Goal: Information Seeking & Learning: Learn about a topic

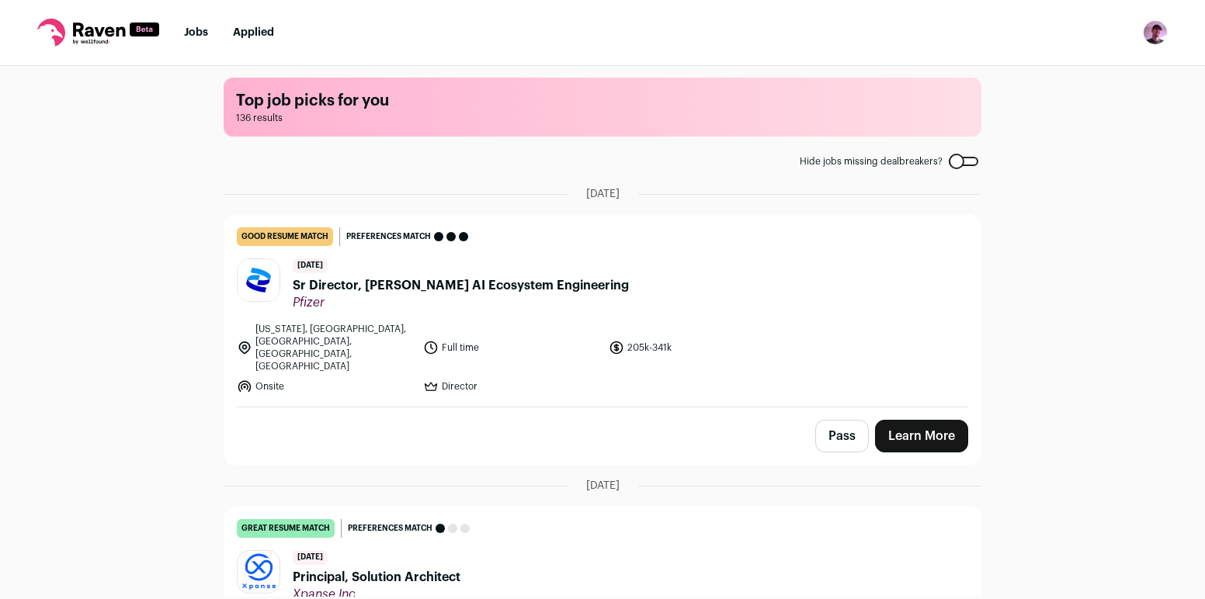
scroll to position [8, 0]
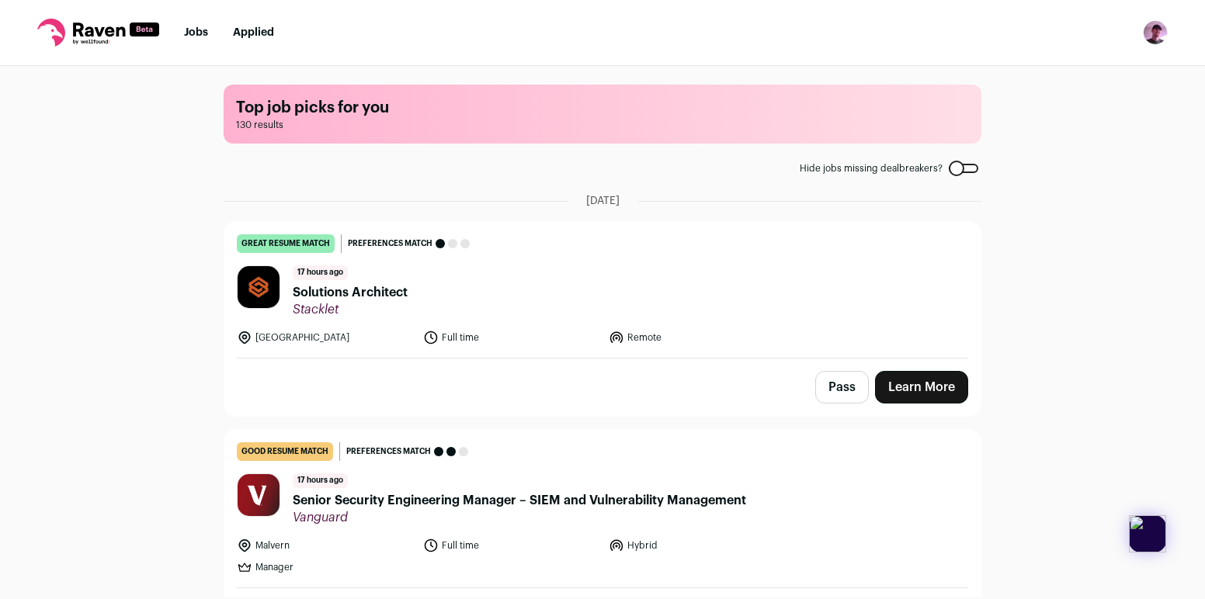
click at [969, 175] on main "Top job picks for you 130 results Hide jobs missing dealbreakers? September 4th…" at bounding box center [602, 331] width 795 height 531
click at [970, 166] on div at bounding box center [963, 168] width 29 height 9
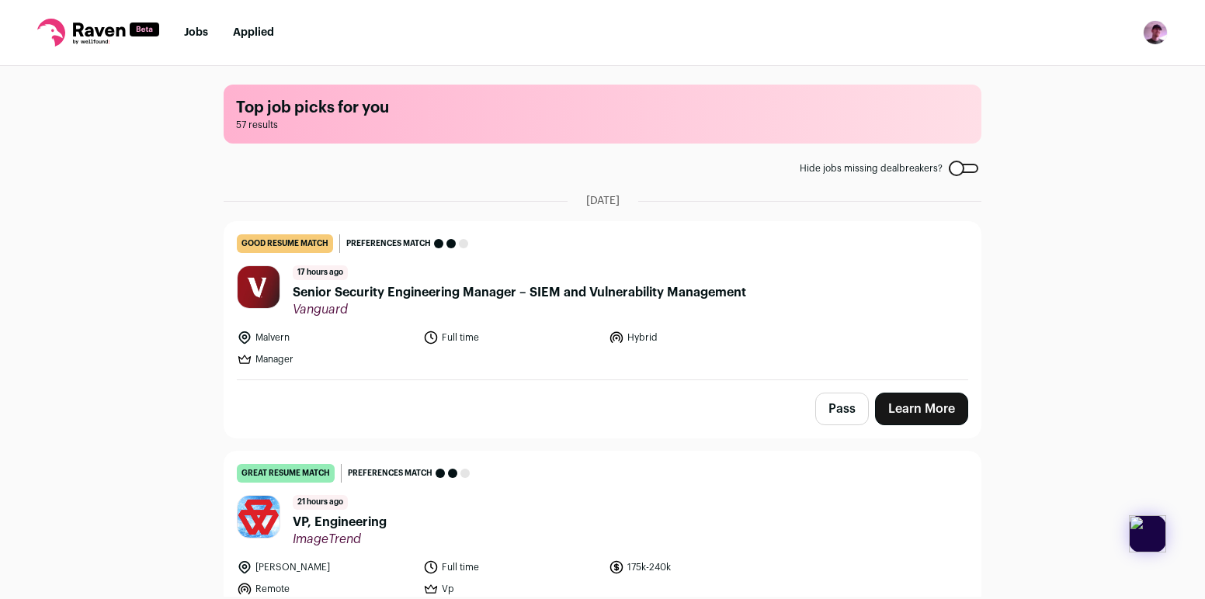
click at [961, 174] on label "Hide jobs missing dealbreakers?" at bounding box center [889, 168] width 179 height 12
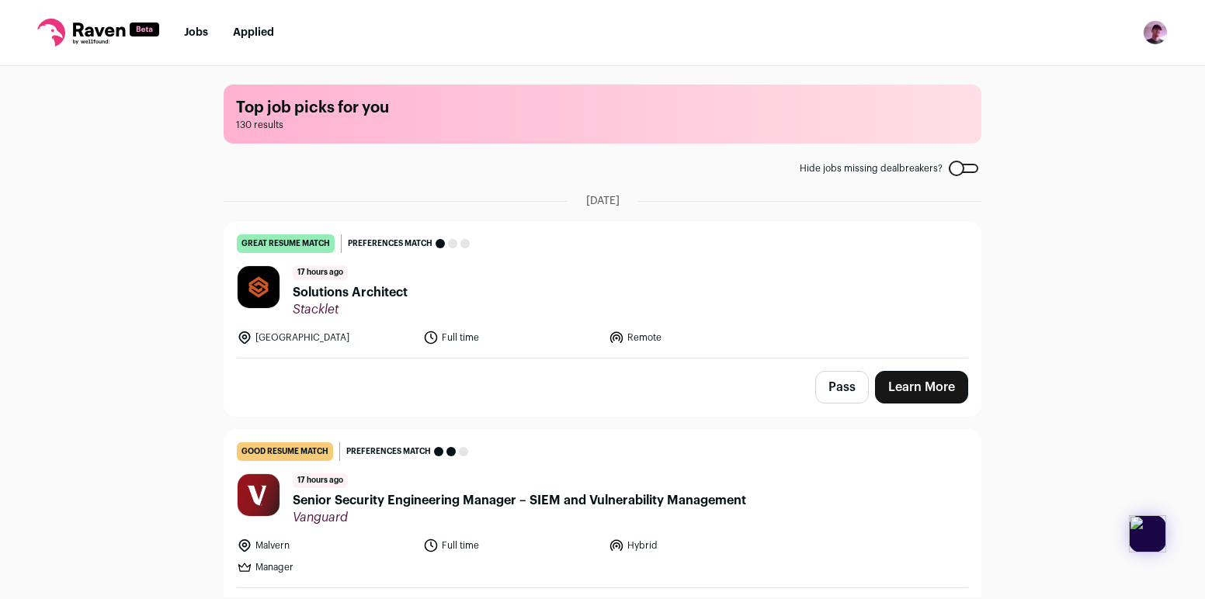
click at [324, 300] on span "Solutions Architect" at bounding box center [350, 292] width 115 height 19
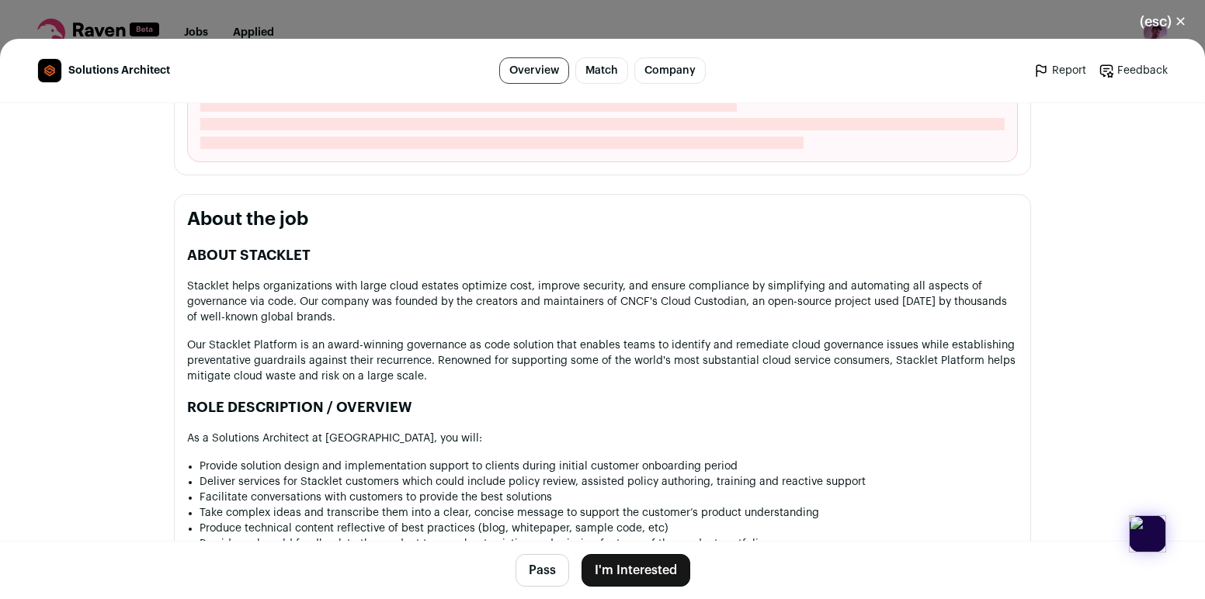
scroll to position [596, 0]
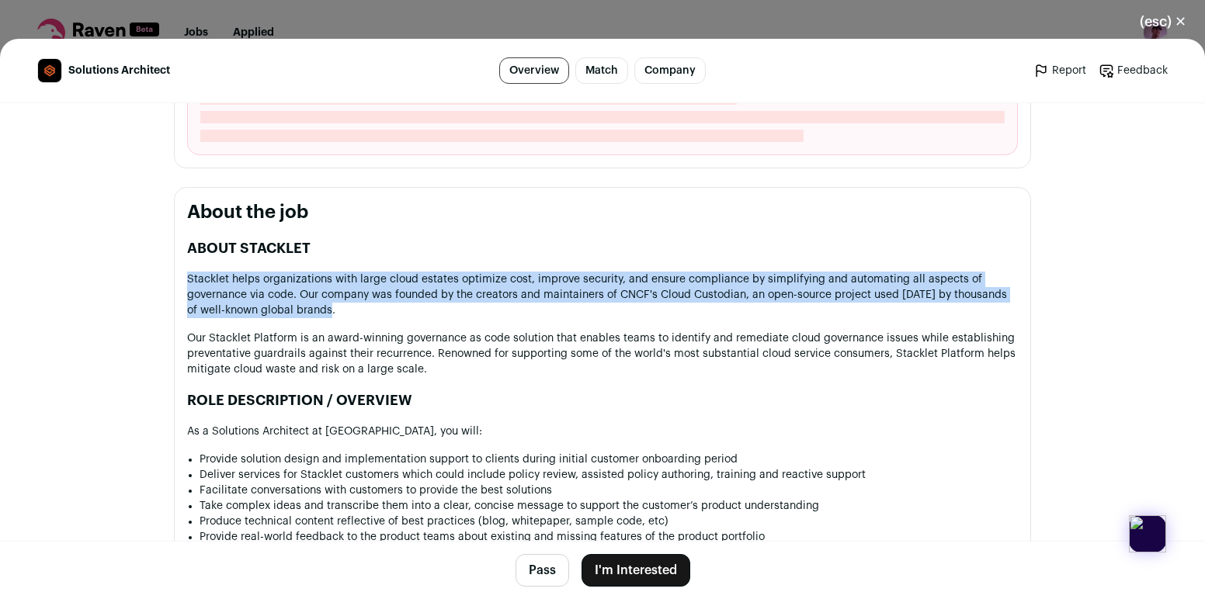
drag, startPoint x: 492, startPoint y: 314, endPoint x: 493, endPoint y: 260, distance: 53.6
drag, startPoint x: 493, startPoint y: 260, endPoint x: 494, endPoint y: 316, distance: 55.9
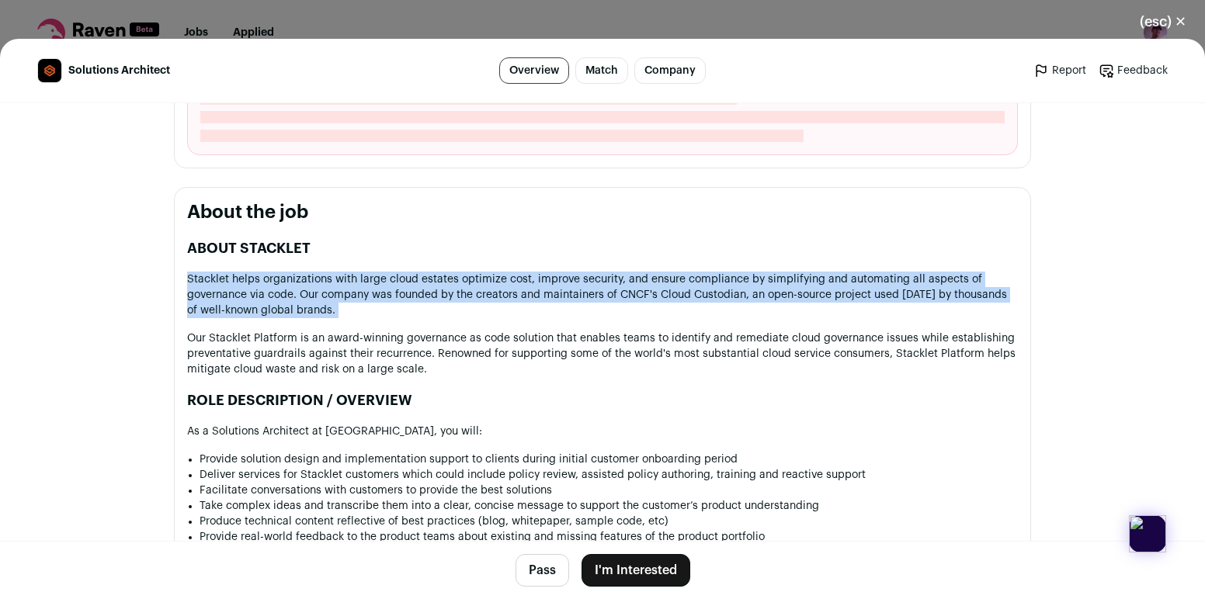
click at [494, 315] on p "Stacklet helps organizations with large cloud estates optimize cost, improve se…" at bounding box center [602, 295] width 831 height 47
drag, startPoint x: 494, startPoint y: 315, endPoint x: 500, endPoint y: 264, distance: 51.6
drag, startPoint x: 494, startPoint y: 312, endPoint x: 504, endPoint y: 261, distance: 52.1
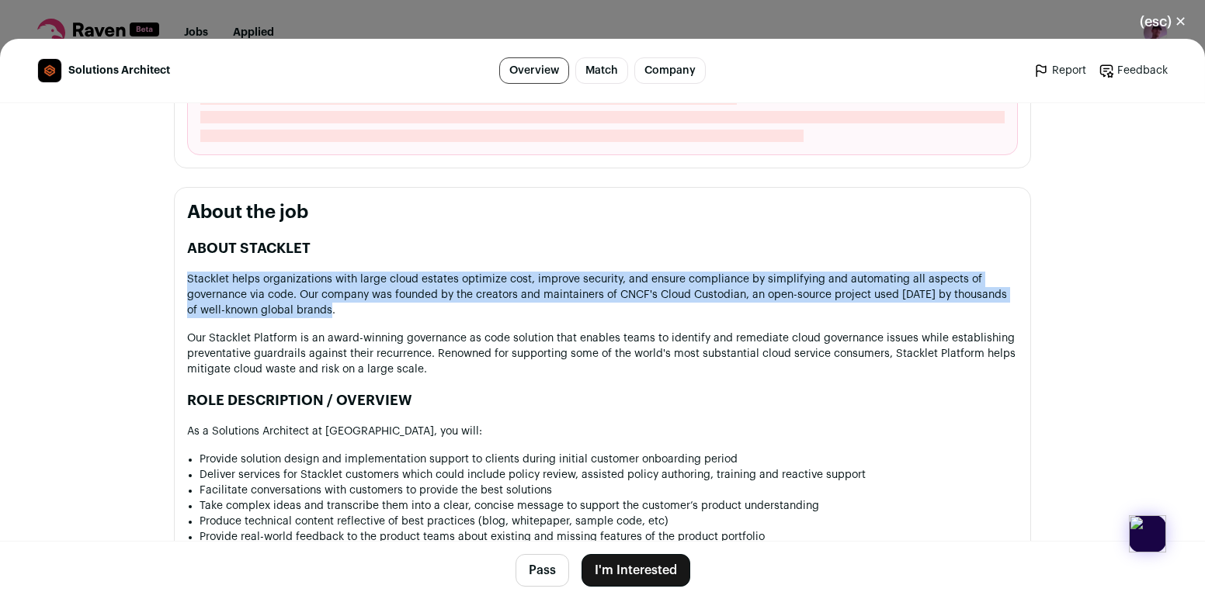
drag, startPoint x: 498, startPoint y: 317, endPoint x: 502, endPoint y: 259, distance: 57.6
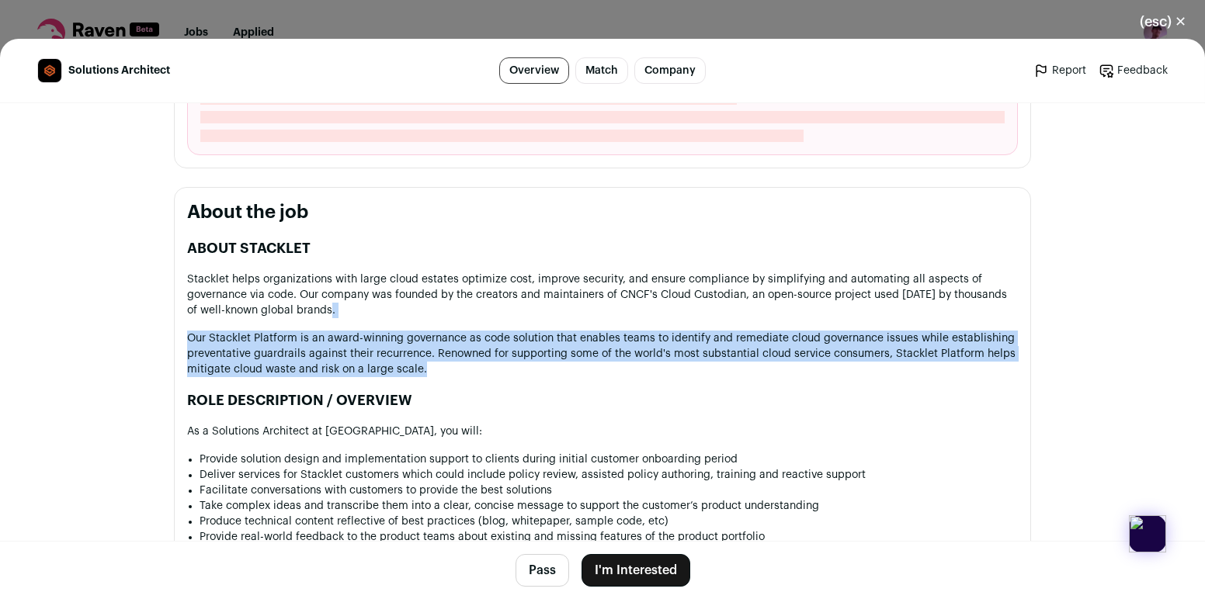
drag, startPoint x: 494, startPoint y: 373, endPoint x: 494, endPoint y: 321, distance: 52.0
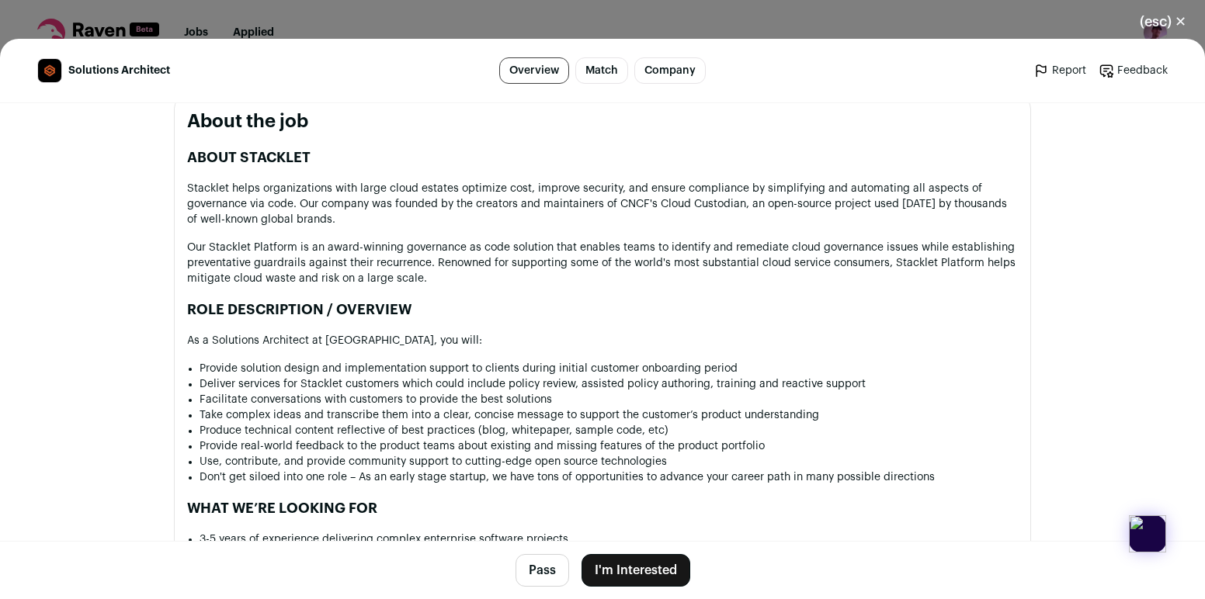
scroll to position [694, 0]
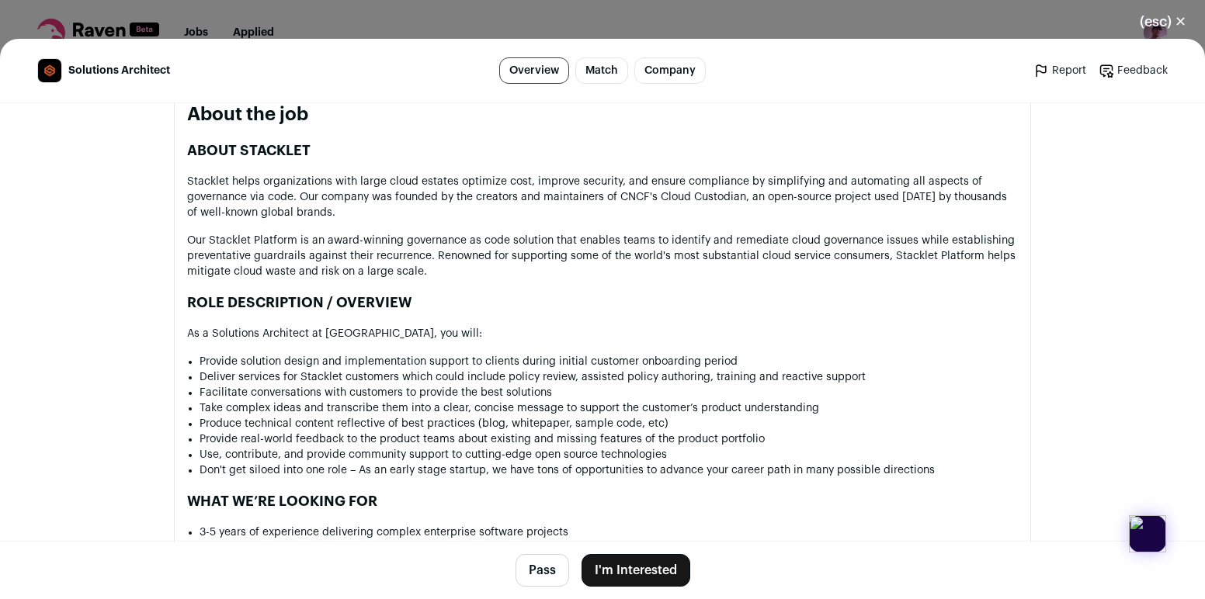
click at [493, 368] on li "Provide solution design and implementation support to clients during initial cu…" at bounding box center [609, 362] width 818 height 16
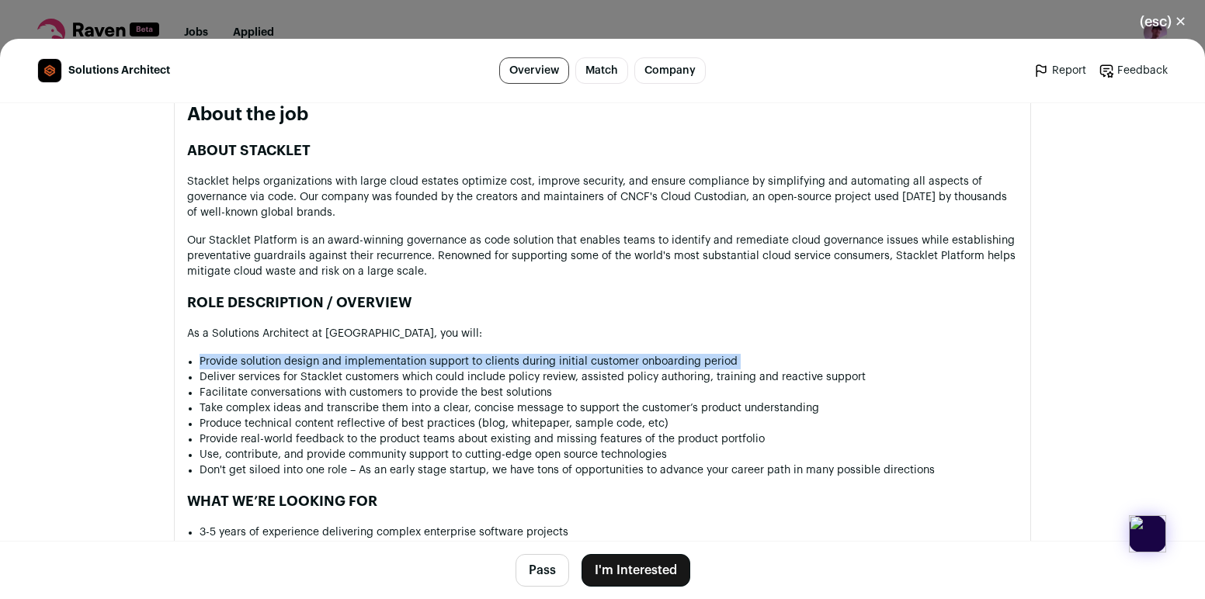
click at [493, 368] on li "Provide solution design and implementation support to clients during initial cu…" at bounding box center [609, 362] width 818 height 16
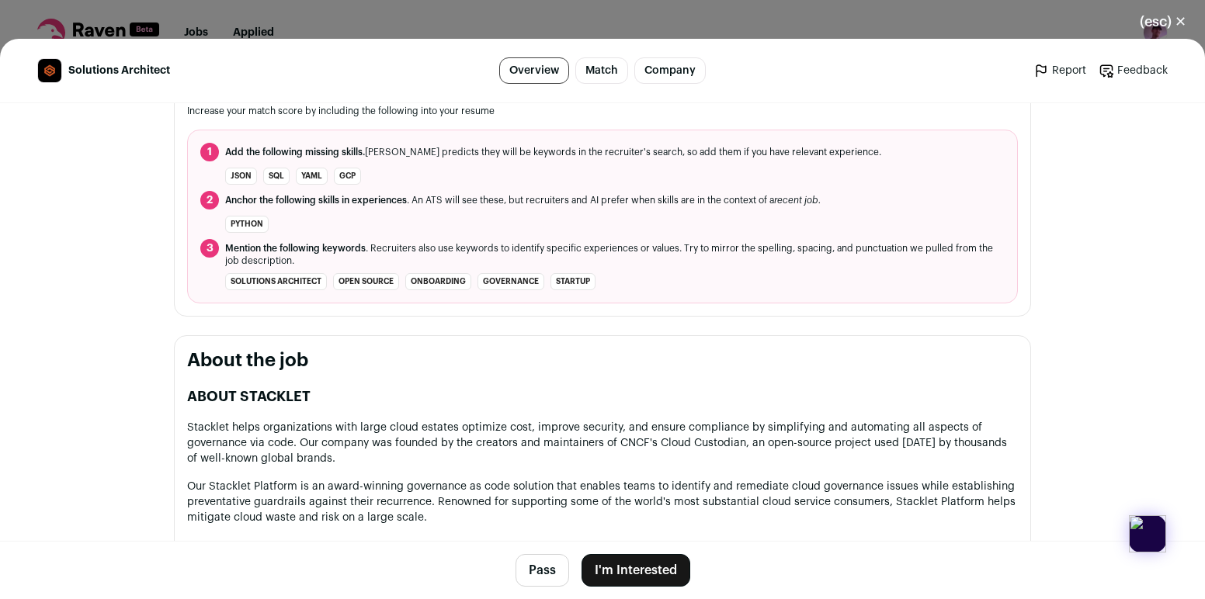
scroll to position [577, 0]
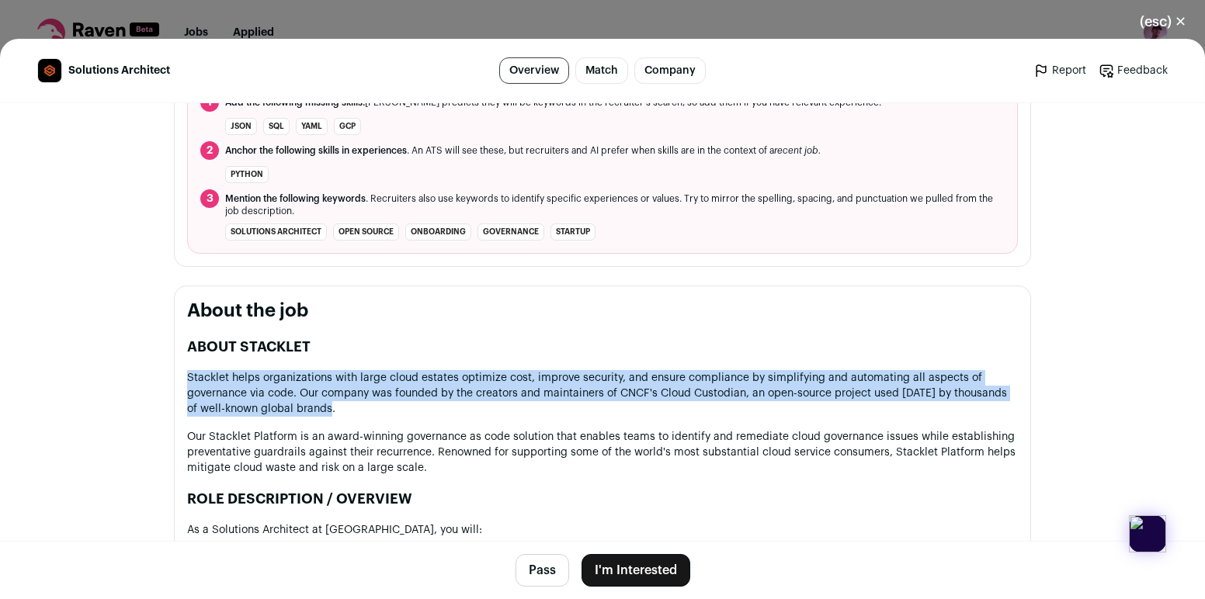
drag, startPoint x: 590, startPoint y: 403, endPoint x: 597, endPoint y: 353, distance: 50.2
click at [597, 353] on h2 "ABOUT STACKLET" at bounding box center [602, 347] width 831 height 22
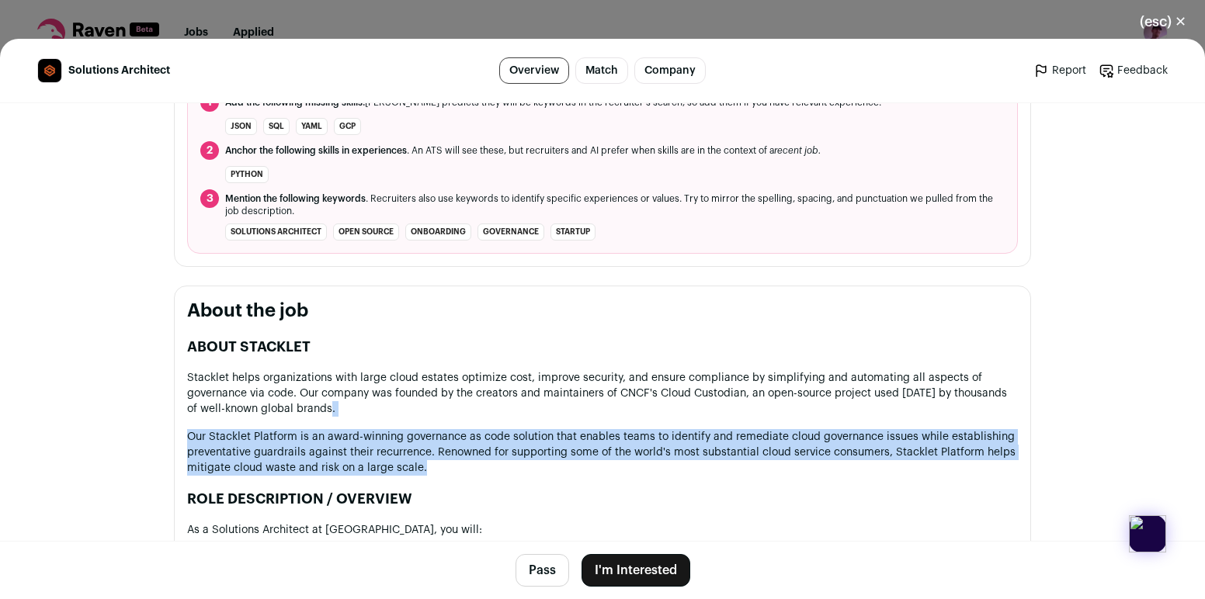
drag, startPoint x: 578, startPoint y: 456, endPoint x: 578, endPoint y: 422, distance: 34.2
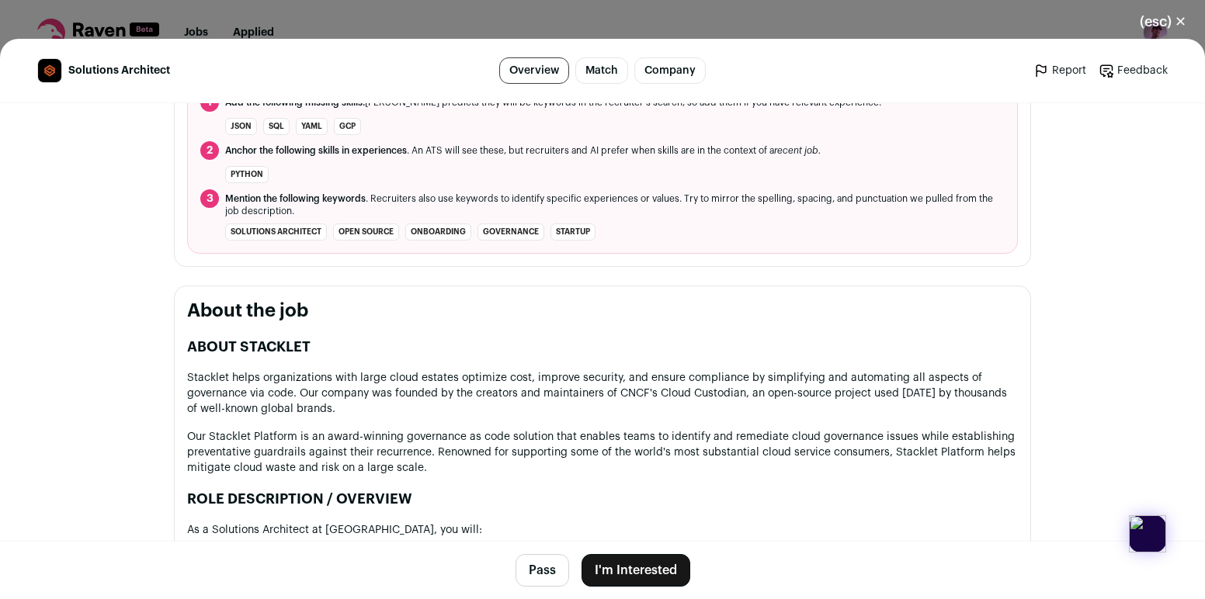
scroll to position [0, 0]
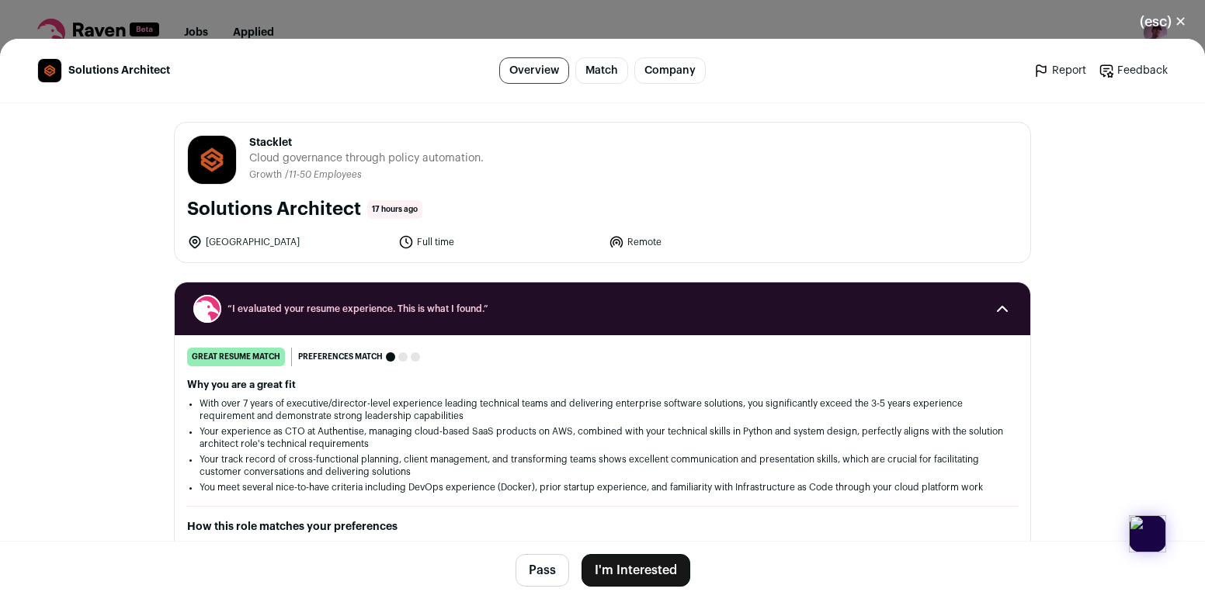
click at [1161, 18] on button "(esc) ✕" at bounding box center [1163, 22] width 84 height 34
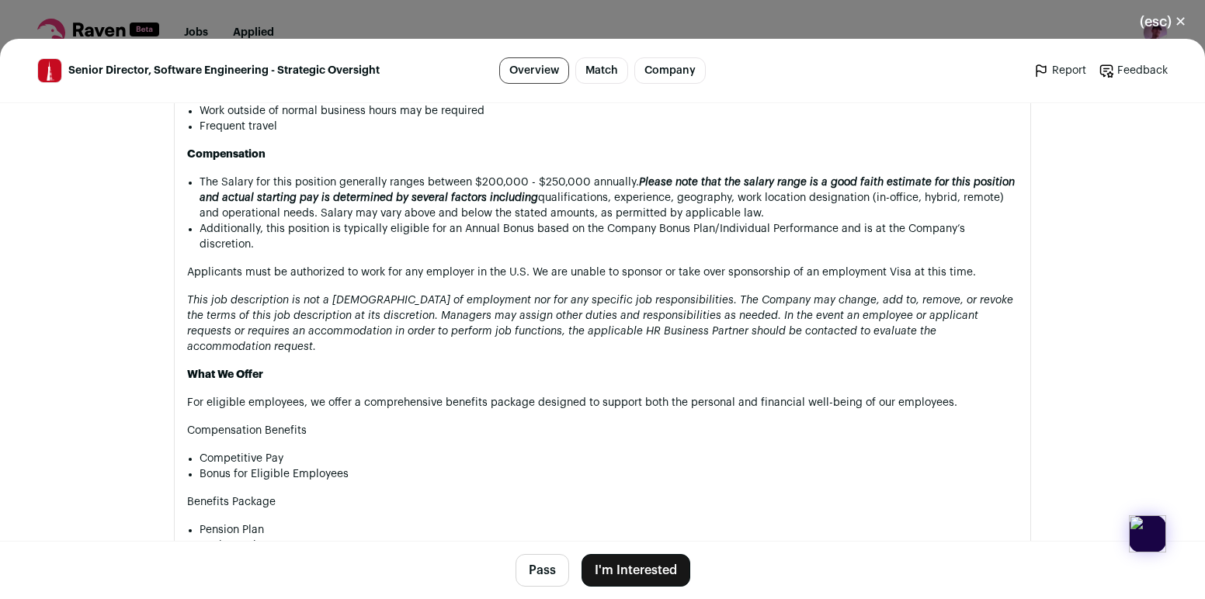
scroll to position [2327, 0]
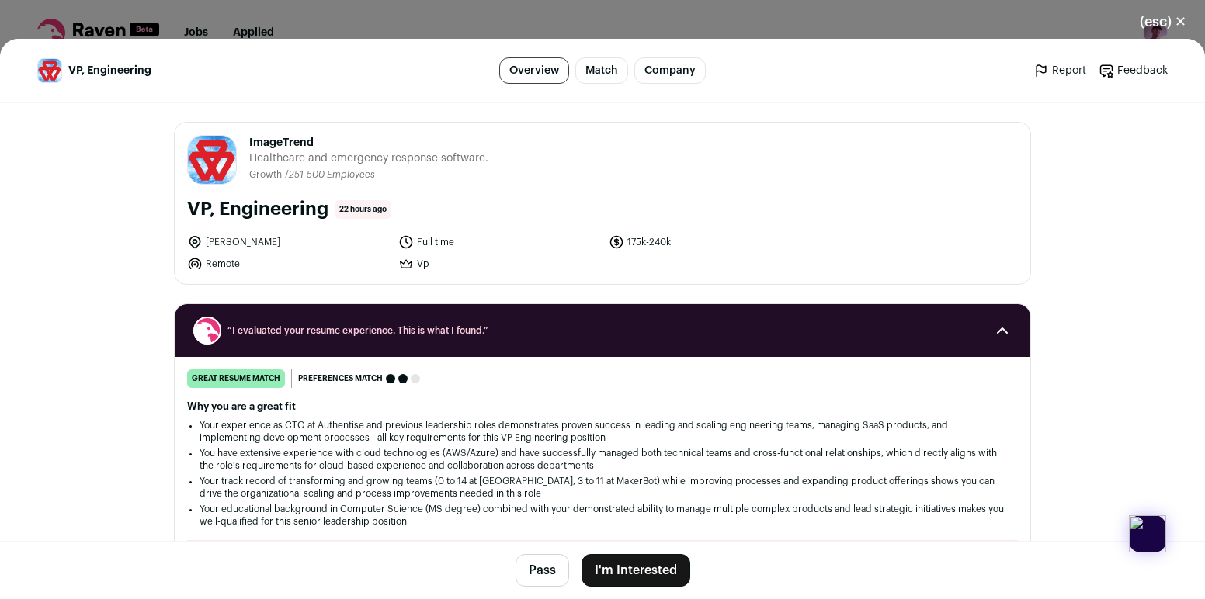
click at [212, 249] on li "[PERSON_NAME]" at bounding box center [288, 242] width 202 height 16
click at [217, 240] on li "[PERSON_NAME]" at bounding box center [288, 242] width 202 height 16
copy li "[PERSON_NAME]"
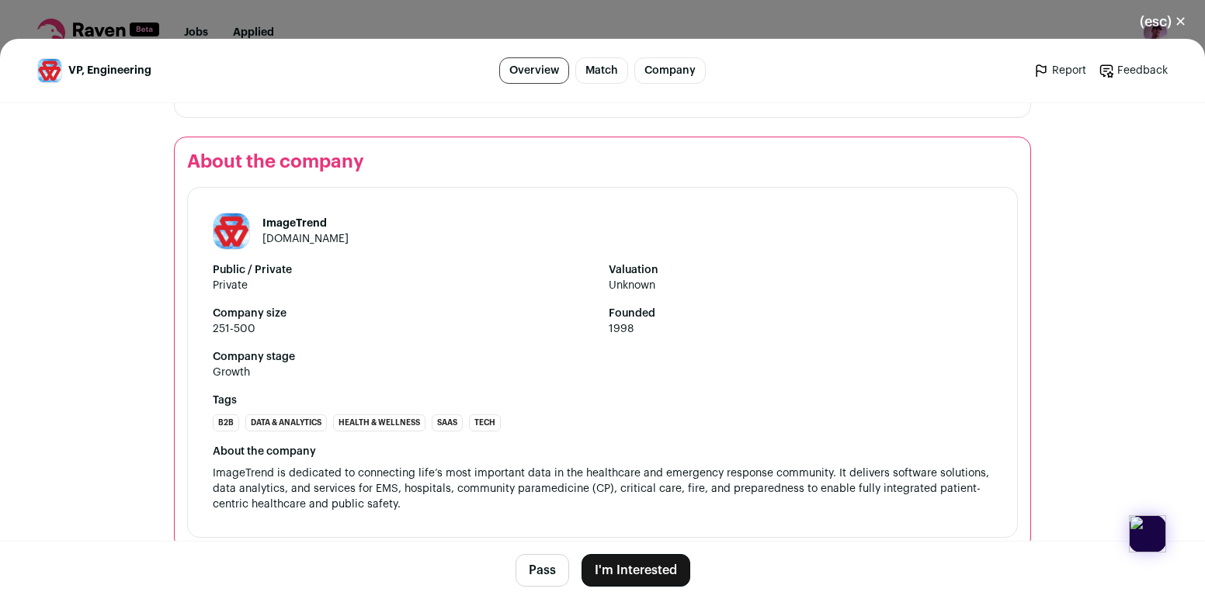
scroll to position [2109, 0]
